Goal: Task Accomplishment & Management: Use online tool/utility

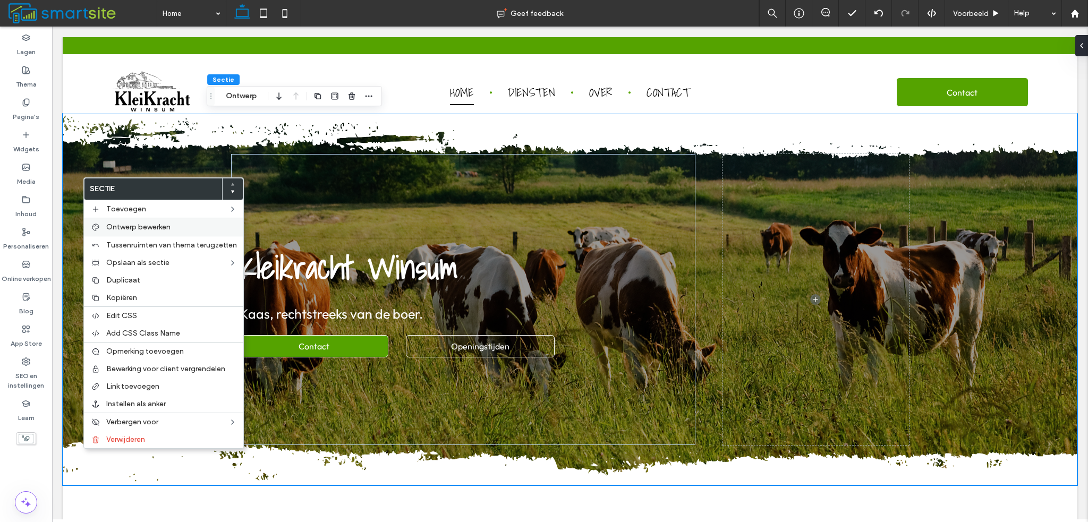
click at [147, 231] on span "Ontwerp bewerken" at bounding box center [138, 227] width 64 height 9
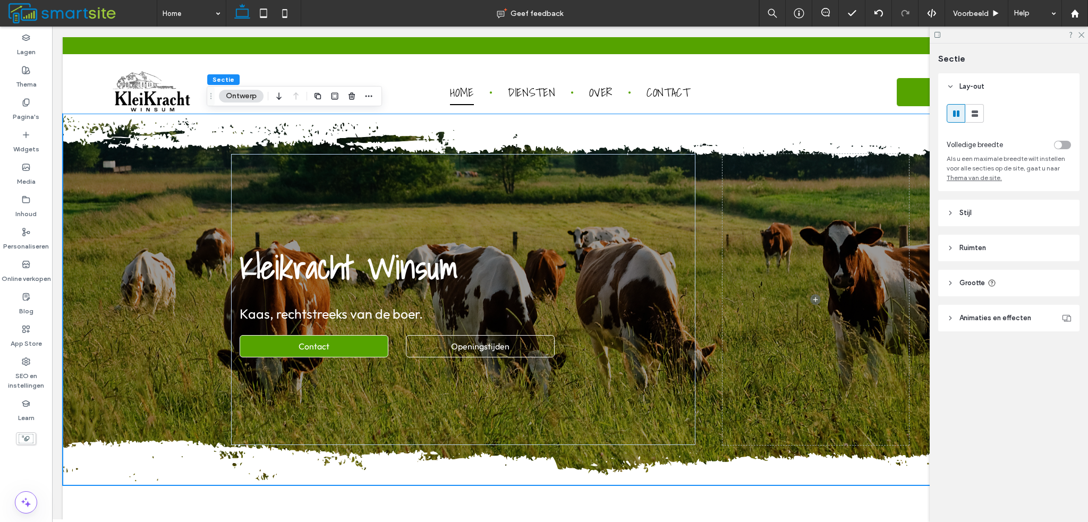
click at [968, 219] on header "Stijl" at bounding box center [1009, 213] width 141 height 27
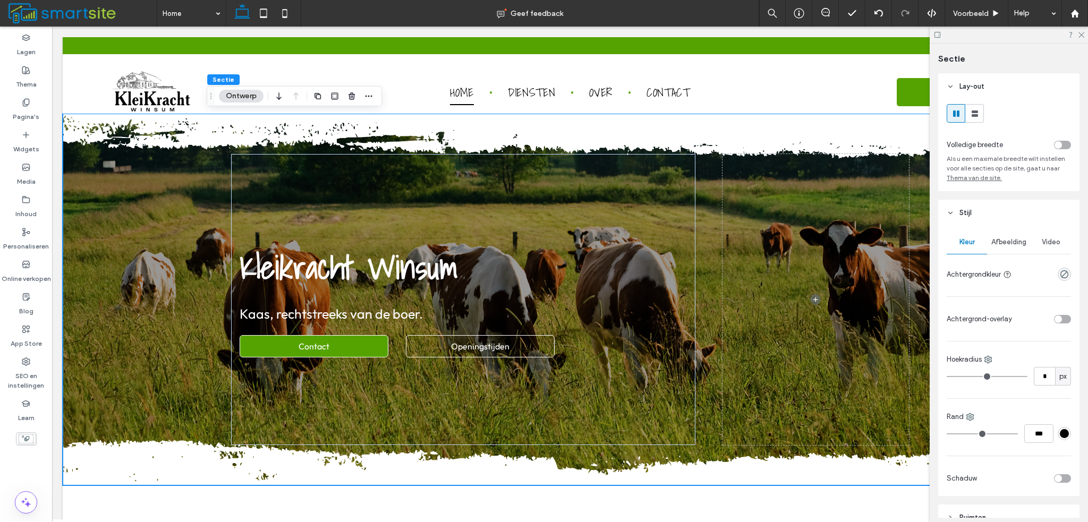
click at [1015, 250] on div "Afbeelding" at bounding box center [1009, 242] width 44 height 23
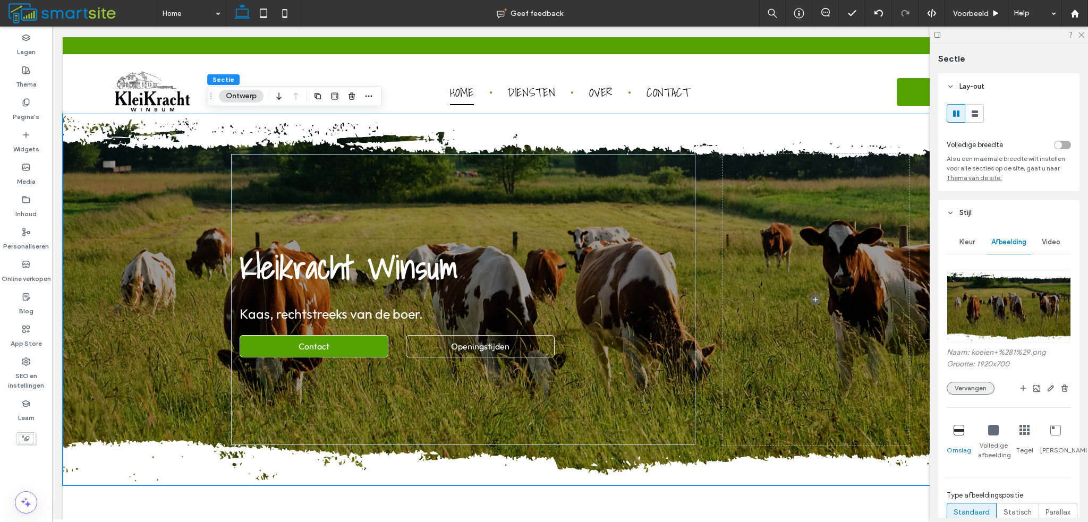
click at [979, 388] on button "Vervangen" at bounding box center [971, 388] width 48 height 13
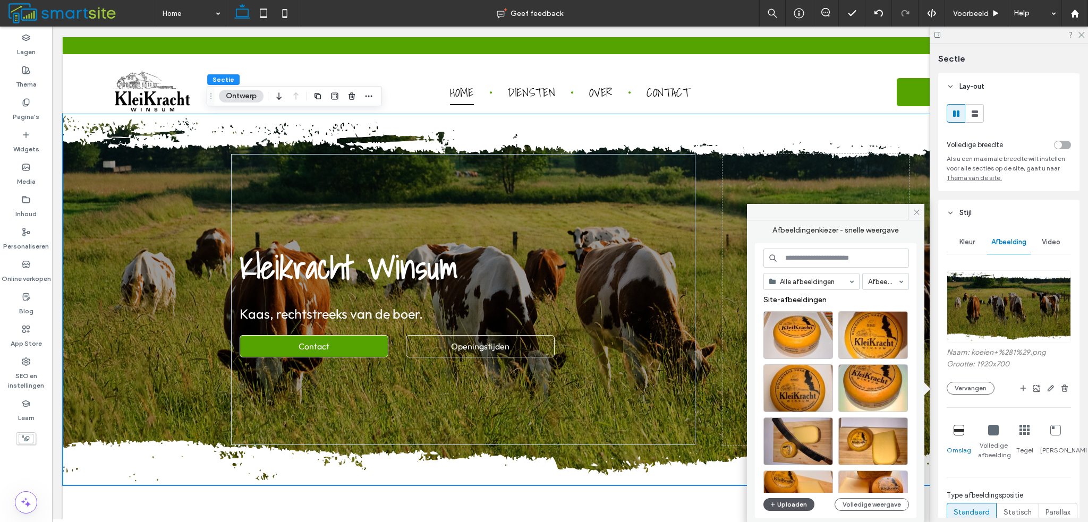
click at [801, 501] on button "Uploaden" at bounding box center [789, 504] width 51 height 13
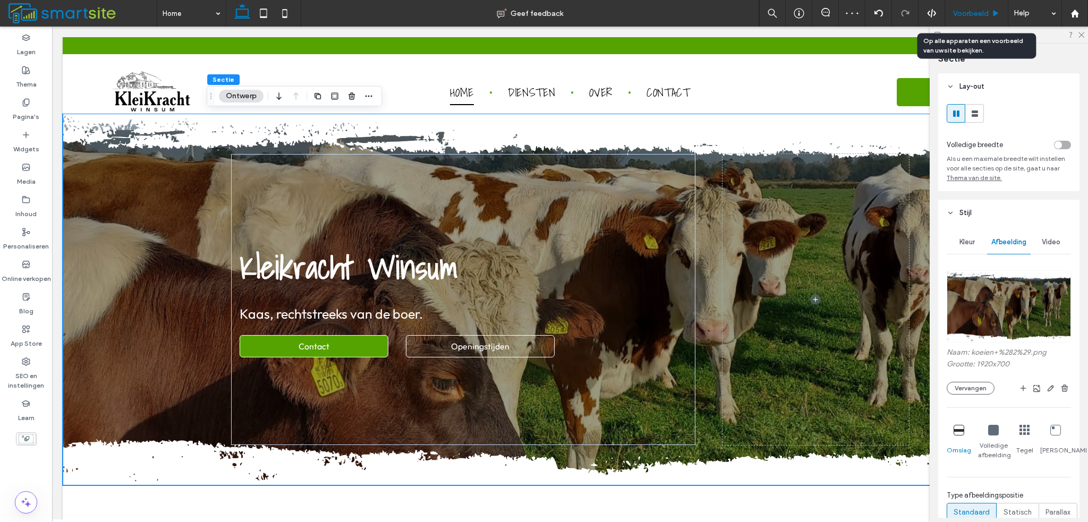
click at [965, 10] on span "Voorbeeld" at bounding box center [971, 13] width 36 height 9
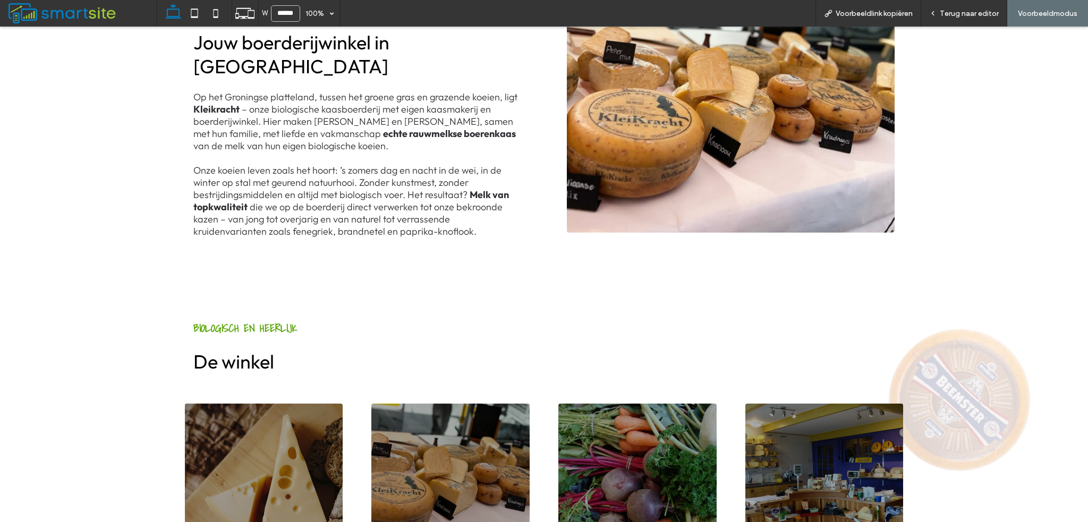
scroll to position [638, 0]
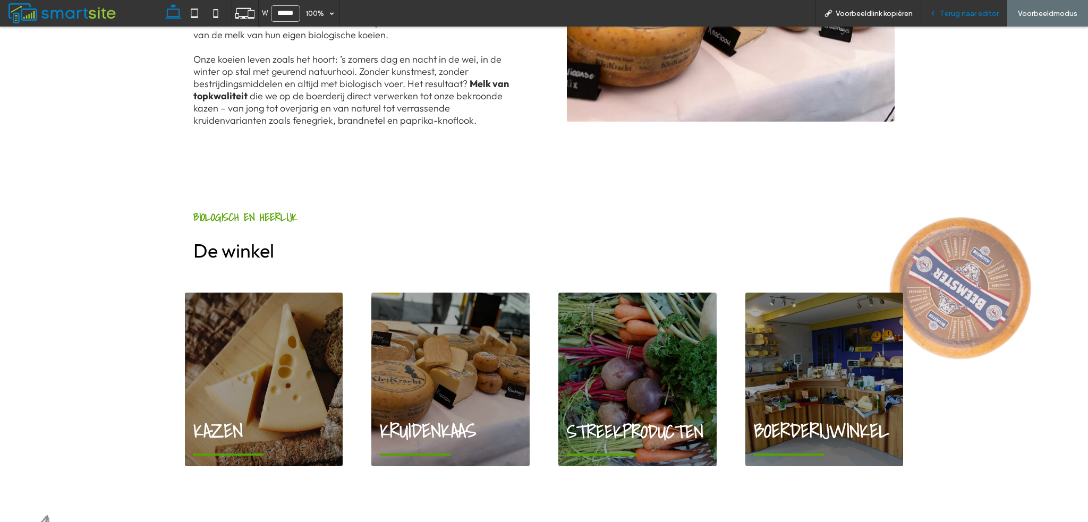
click at [952, 16] on span "Terug naar editor" at bounding box center [969, 13] width 59 height 9
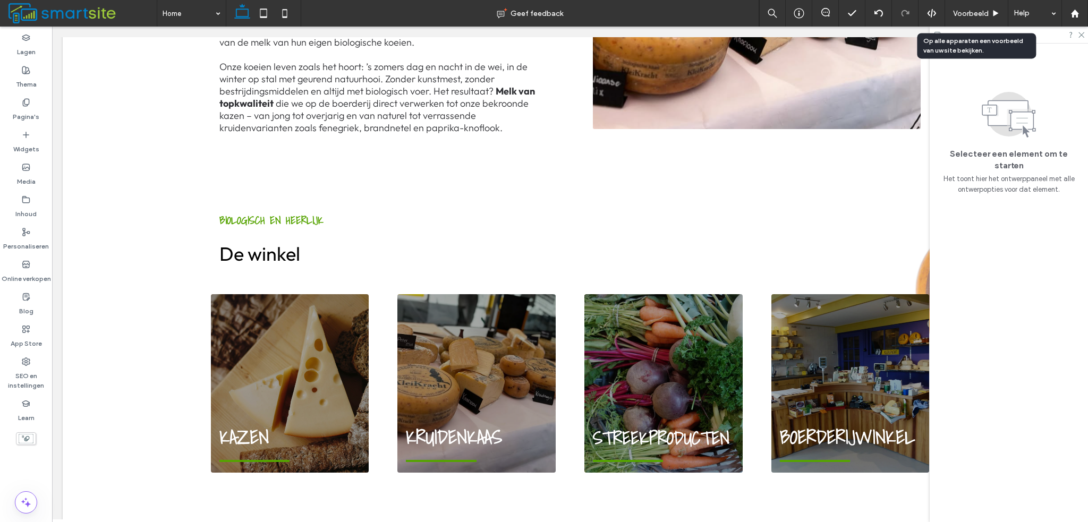
scroll to position [645, 0]
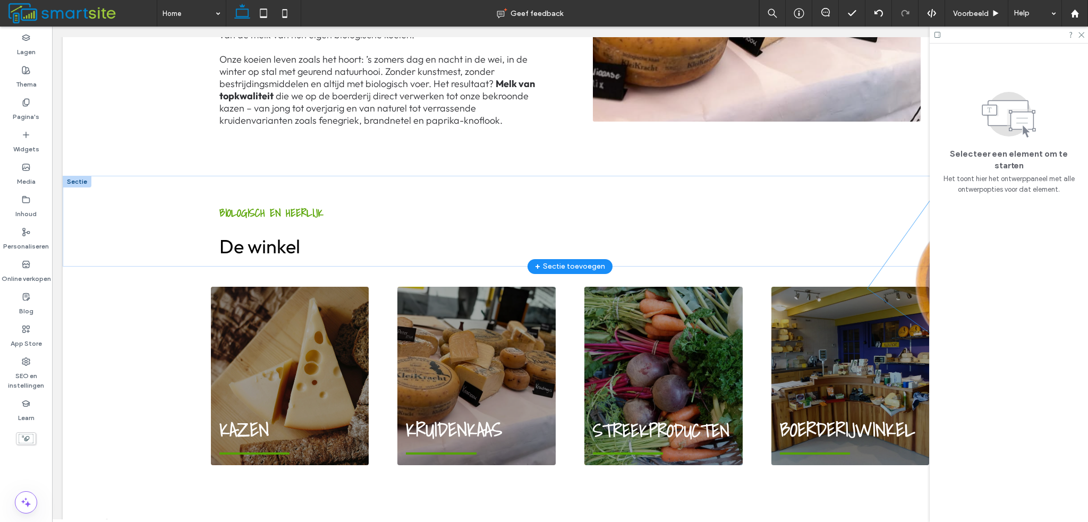
click at [917, 214] on img at bounding box center [986, 284] width 237 height 226
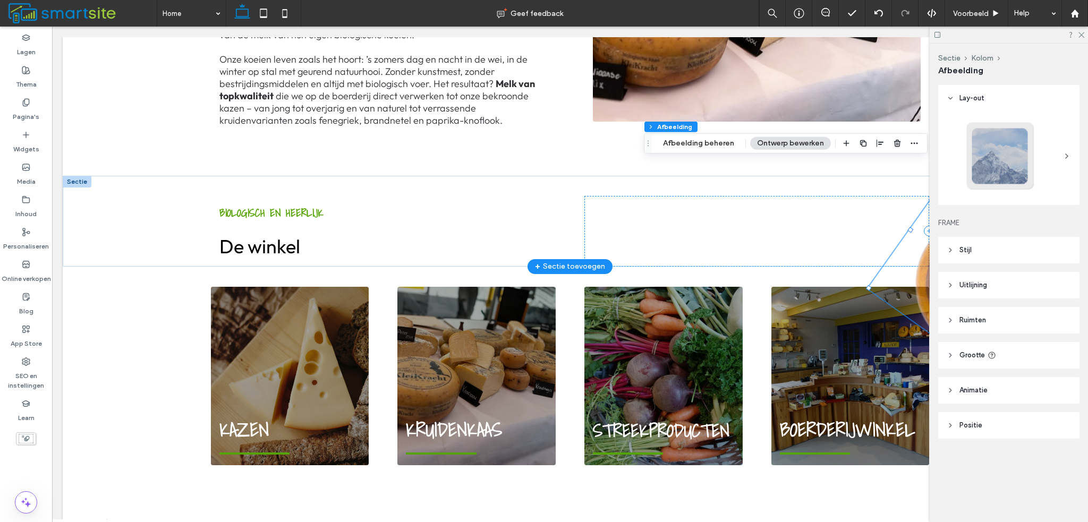
type input "*"
click at [717, 146] on button "Afbeelding beheren" at bounding box center [698, 143] width 85 height 13
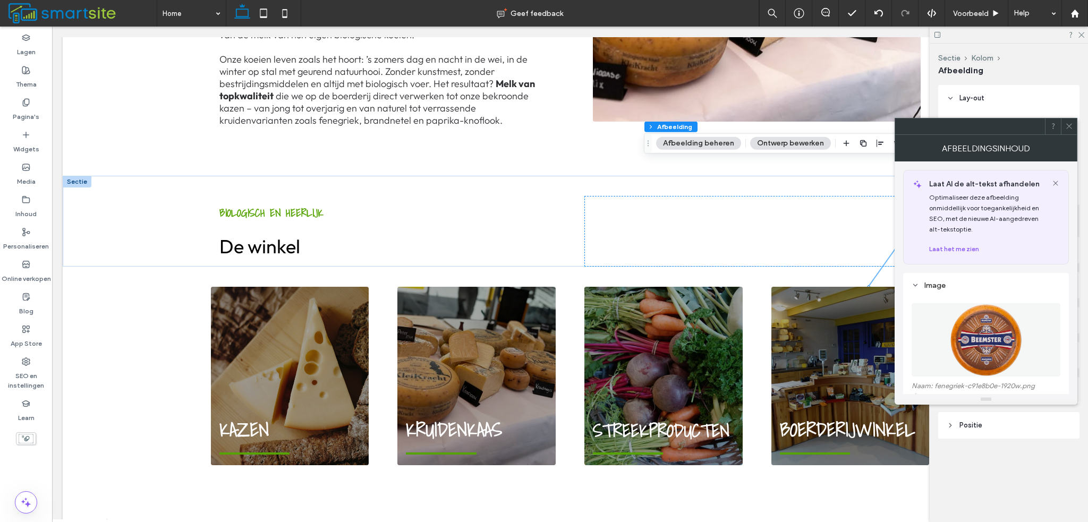
scroll to position [159, 0]
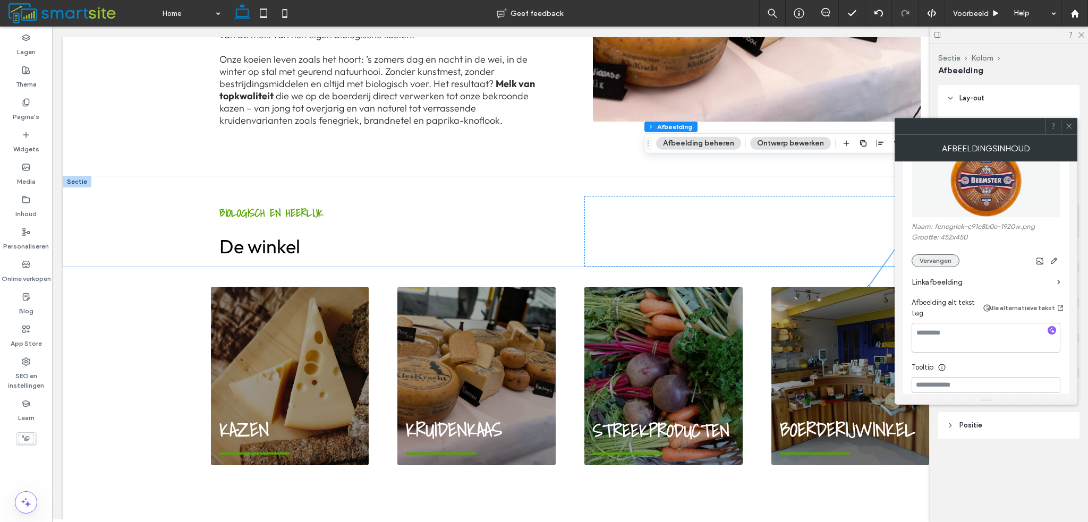
click at [939, 263] on button "Vervangen" at bounding box center [936, 261] width 48 height 13
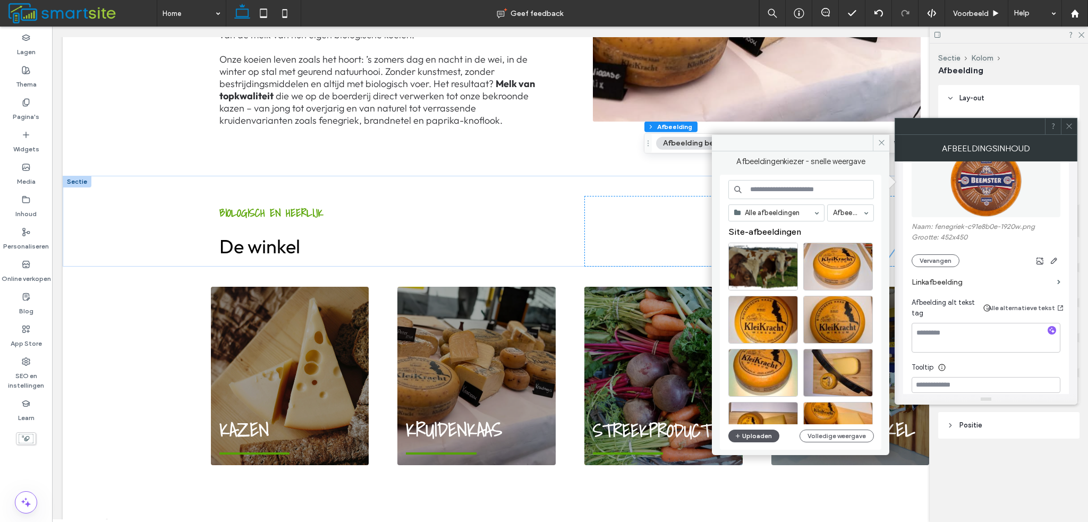
click at [765, 435] on button "Uploaden" at bounding box center [754, 436] width 51 height 13
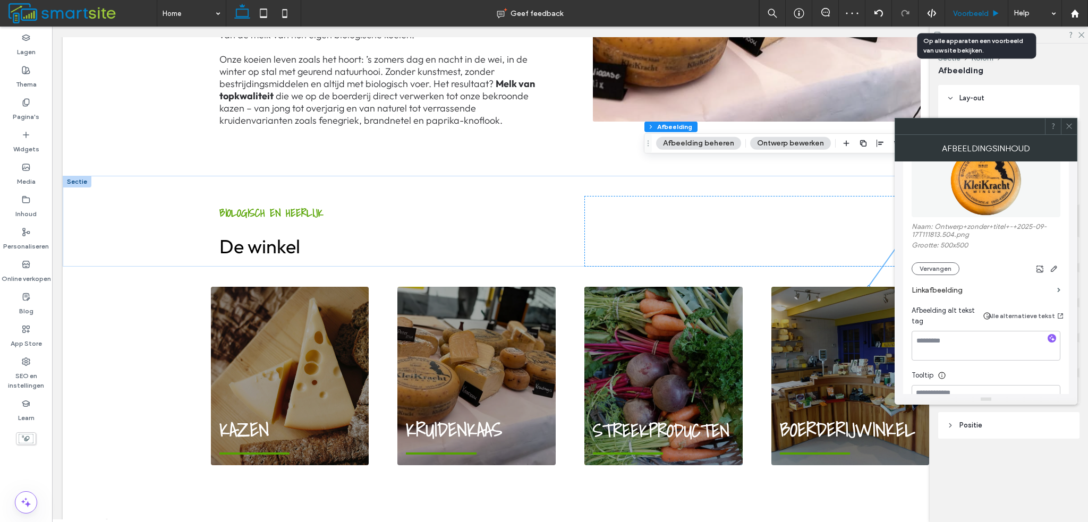
click at [975, 8] on div "Voorbeeld" at bounding box center [976, 13] width 63 height 27
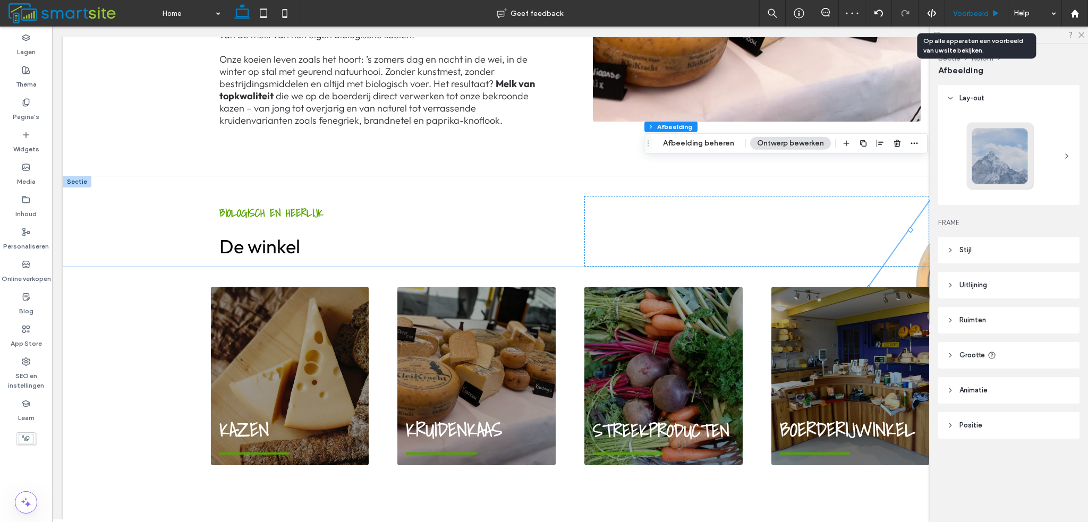
click at [978, 12] on span "Voorbeeld" at bounding box center [971, 13] width 36 height 9
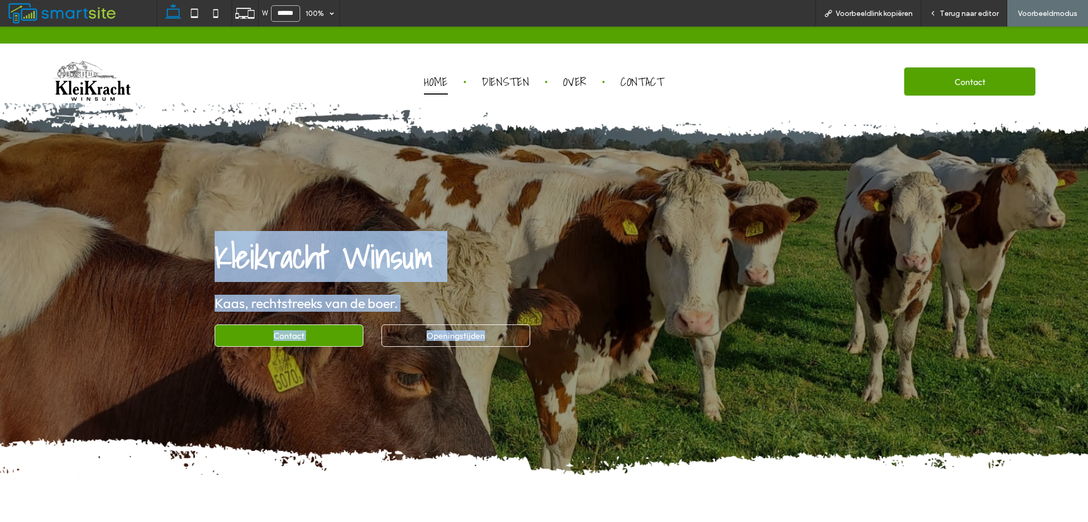
drag, startPoint x: 164, startPoint y: 238, endPoint x: 619, endPoint y: 325, distance: 463.2
click at [619, 325] on div "Kleikracht Winsum Kaas, rechtstreeks van de boer. Contact Openingstijden" at bounding box center [544, 289] width 1088 height 372
click at [619, 325] on div "Contact Openingstijden" at bounding box center [438, 336] width 446 height 22
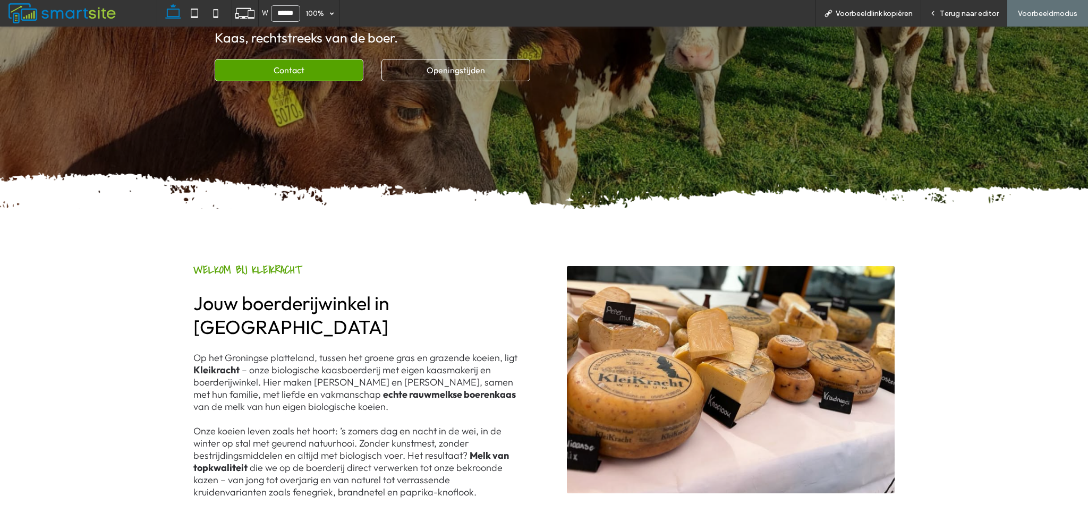
scroll to position [638, 0]
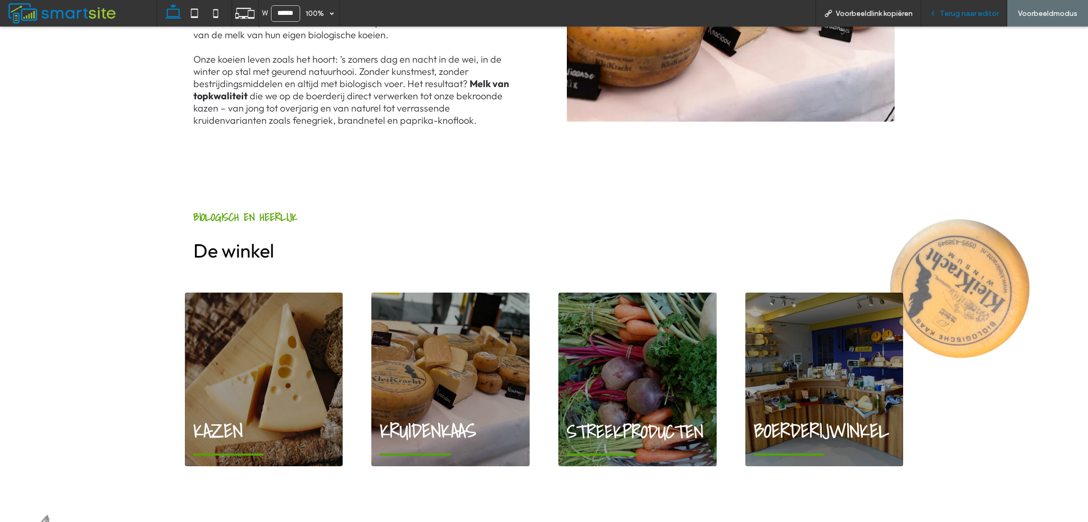
click at [945, 14] on span "Terug naar editor" at bounding box center [969, 13] width 59 height 9
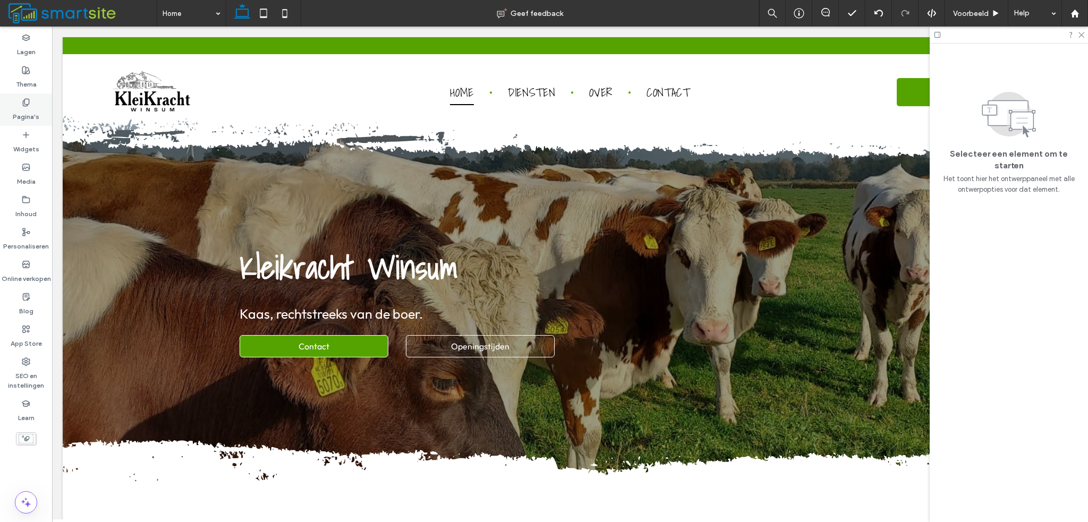
click at [33, 98] on div "Pagina's" at bounding box center [26, 110] width 52 height 32
